Goal: Information Seeking & Learning: Learn about a topic

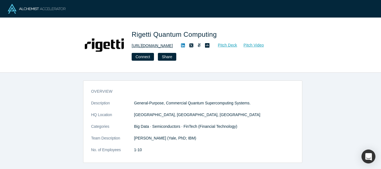
drag, startPoint x: 172, startPoint y: 47, endPoint x: 152, endPoint y: 48, distance: 19.8
click at [152, 48] on div "http://www.rigetti.com Pitch Deck Pitch Video" at bounding box center [210, 45] width 156 height 7
copy link "rigetti.com"
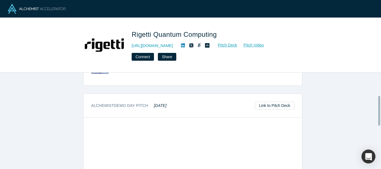
scroll to position [74, 0]
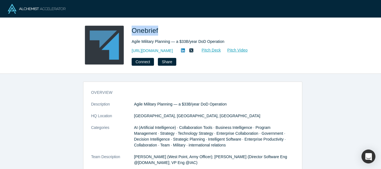
drag, startPoint x: 132, startPoint y: 32, endPoint x: 159, endPoint y: 33, distance: 26.5
click at [159, 33] on span "Onebrief" at bounding box center [146, 31] width 28 height 8
copy span "Onebrief"
drag, startPoint x: 171, startPoint y: 49, endPoint x: 144, endPoint y: 54, distance: 27.1
click at [144, 54] on div "https://onebrief.com/ Pitch Deck Pitch Video" at bounding box center [210, 50] width 156 height 7
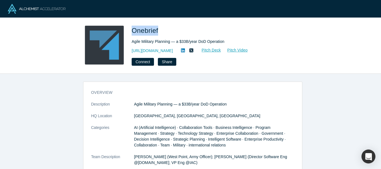
copy link "onebrief.com/"
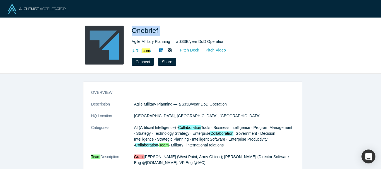
drag, startPoint x: 132, startPoint y: 30, endPoint x: 166, endPoint y: 30, distance: 33.7
click at [166, 30] on h1 "Onebrief" at bounding box center [210, 31] width 156 height 10
copy span "Onebrief"
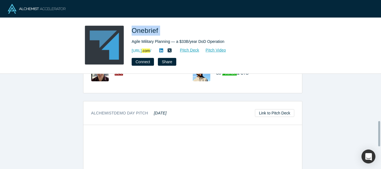
scroll to position [177, 0]
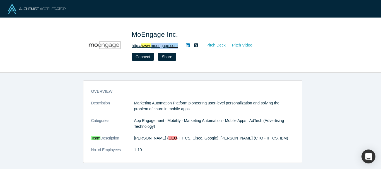
drag, startPoint x: 181, startPoint y: 45, endPoint x: 153, endPoint y: 48, distance: 28.3
click at [153, 48] on div "http:// www. moengage .com Pitch Deck Pitch Video" at bounding box center [210, 45] width 156 height 7
copy link "moengage .com"
drag, startPoint x: 182, startPoint y: 46, endPoint x: 153, endPoint y: 47, distance: 29.3
click at [153, 47] on div "http:// www. moengage .com Pitch Deck Pitch Video" at bounding box center [210, 45] width 156 height 7
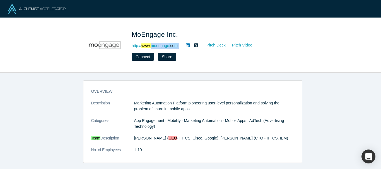
copy div "moengage .com Pitch Deck Pitch Video Connect Share"
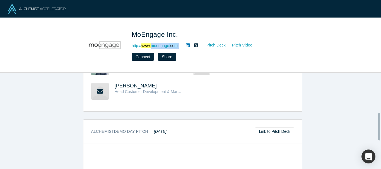
scroll to position [139, 0]
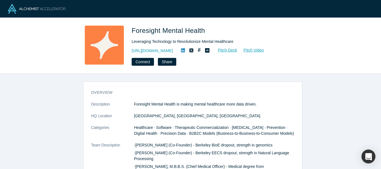
click at [184, 76] on div "overview Description Foresight Mental Health is making mental healthcare more d…" at bounding box center [192, 124] width 385 height 100
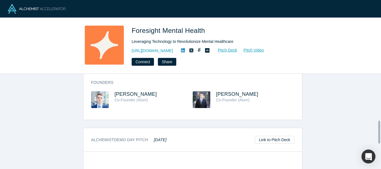
scroll to position [195, 0]
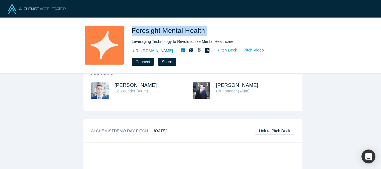
drag, startPoint x: 132, startPoint y: 31, endPoint x: 220, endPoint y: 30, distance: 88.1
click at [220, 30] on h1 "Foresight Mental Health" at bounding box center [210, 31] width 156 height 10
copy span "Foresight Mental Health"
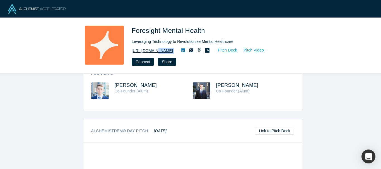
drag, startPoint x: 203, startPoint y: 50, endPoint x: 154, endPoint y: 54, distance: 50.0
click at [154, 54] on div "https://www.foresightmentalhealth.com Pitch Deck Pitch Video" at bounding box center [210, 50] width 156 height 7
copy div "foresightmentalhealth.com Pitch Deck Pitch Video Connect Share"
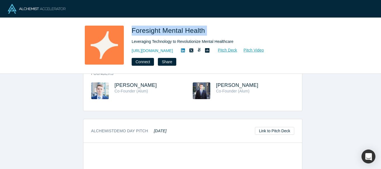
drag, startPoint x: 132, startPoint y: 31, endPoint x: 209, endPoint y: 29, distance: 76.4
click at [209, 29] on h1 "Foresight Mental Health" at bounding box center [210, 31] width 156 height 10
copy span "Foresight Mental Health"
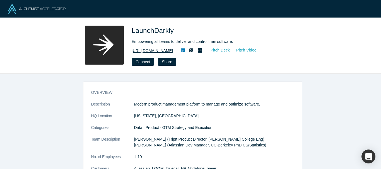
drag, startPoint x: 174, startPoint y: 52, endPoint x: 143, endPoint y: 52, distance: 30.9
click at [143, 52] on div "http://launchdarkly.com Pitch Deck Pitch Video" at bounding box center [210, 50] width 156 height 7
copy link "launchdarkly.com"
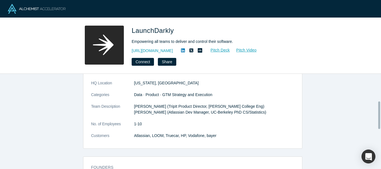
scroll to position [111, 0]
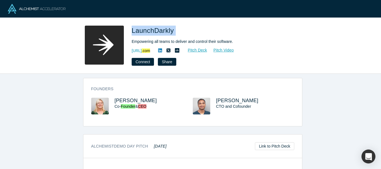
drag, startPoint x: 130, startPoint y: 32, endPoint x: 191, endPoint y: 31, distance: 61.3
click at [191, 31] on div "LaunchDarkly Empowering all teams to deliver and control their software. http:/…" at bounding box center [190, 46] width 219 height 40
copy span "LaunchDarkly"
